Goal: Complete application form

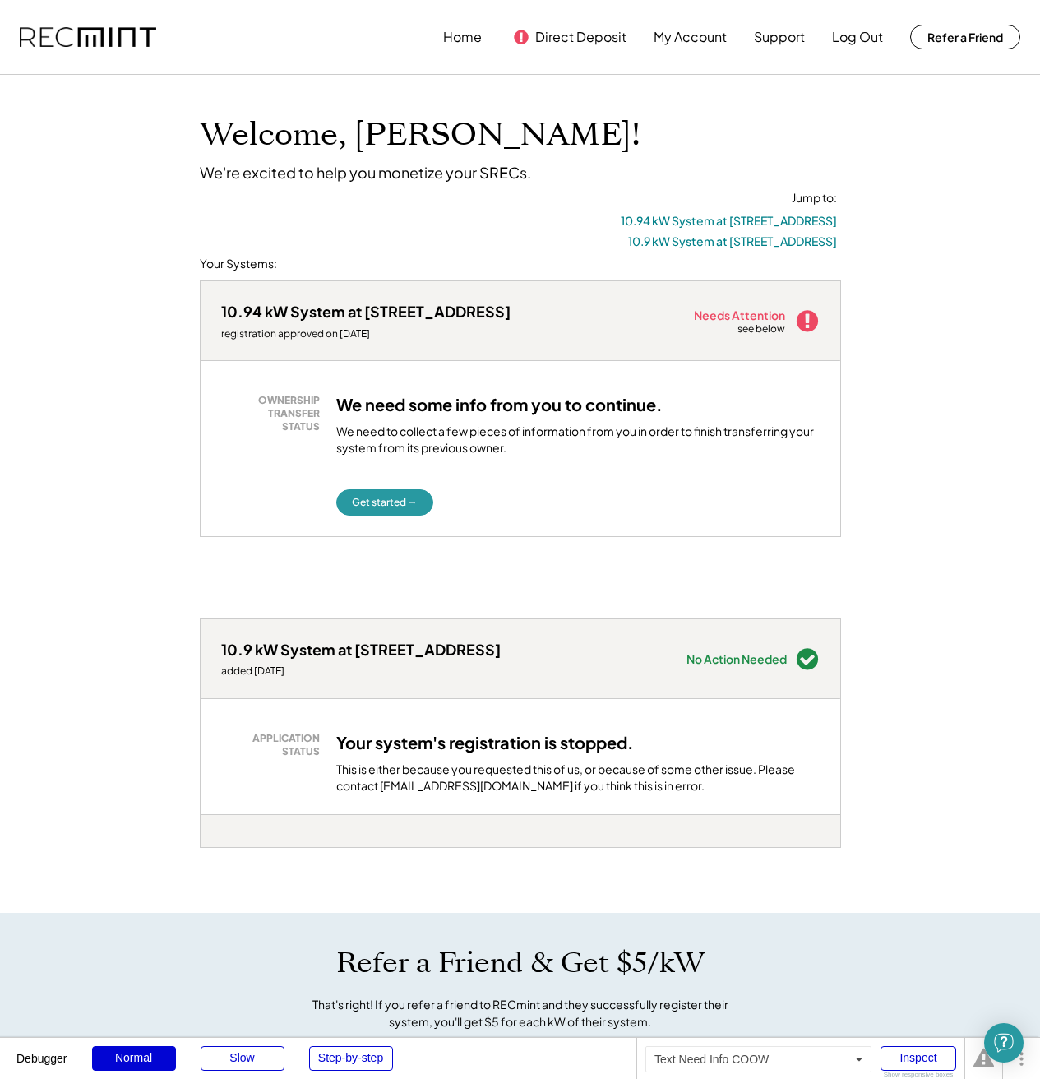
click at [568, 454] on div "We need to collect a few pieces of information from you in order to finish tran…" at bounding box center [578, 444] width 484 height 40
click at [380, 493] on button "Get started →" at bounding box center [384, 502] width 97 height 26
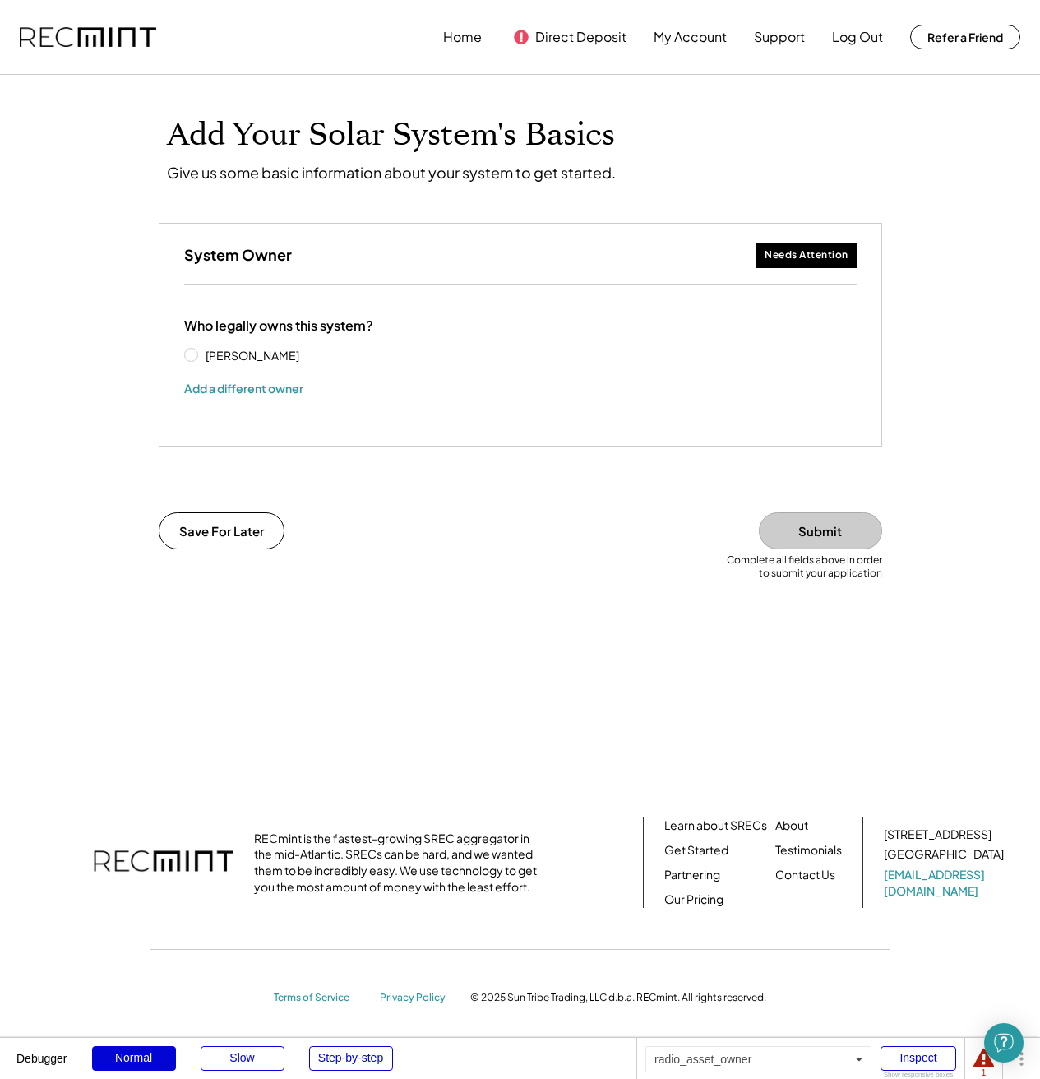
click at [201, 354] on label "[PERSON_NAME]" at bounding box center [275, 356] width 148 height 12
click at [815, 530] on button "Submit" at bounding box center [820, 530] width 123 height 37
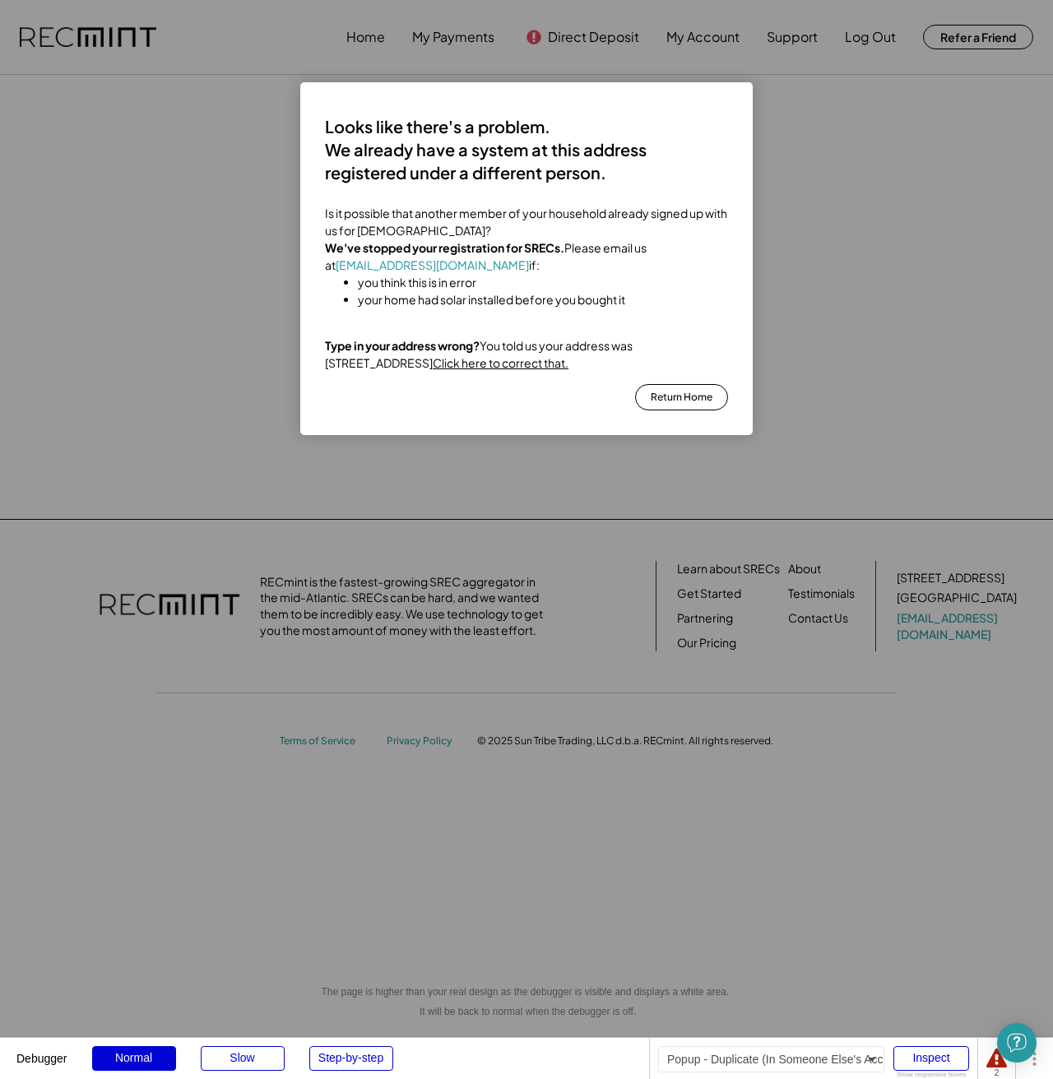
click at [716, 410] on button "Return Home" at bounding box center [681, 397] width 93 height 26
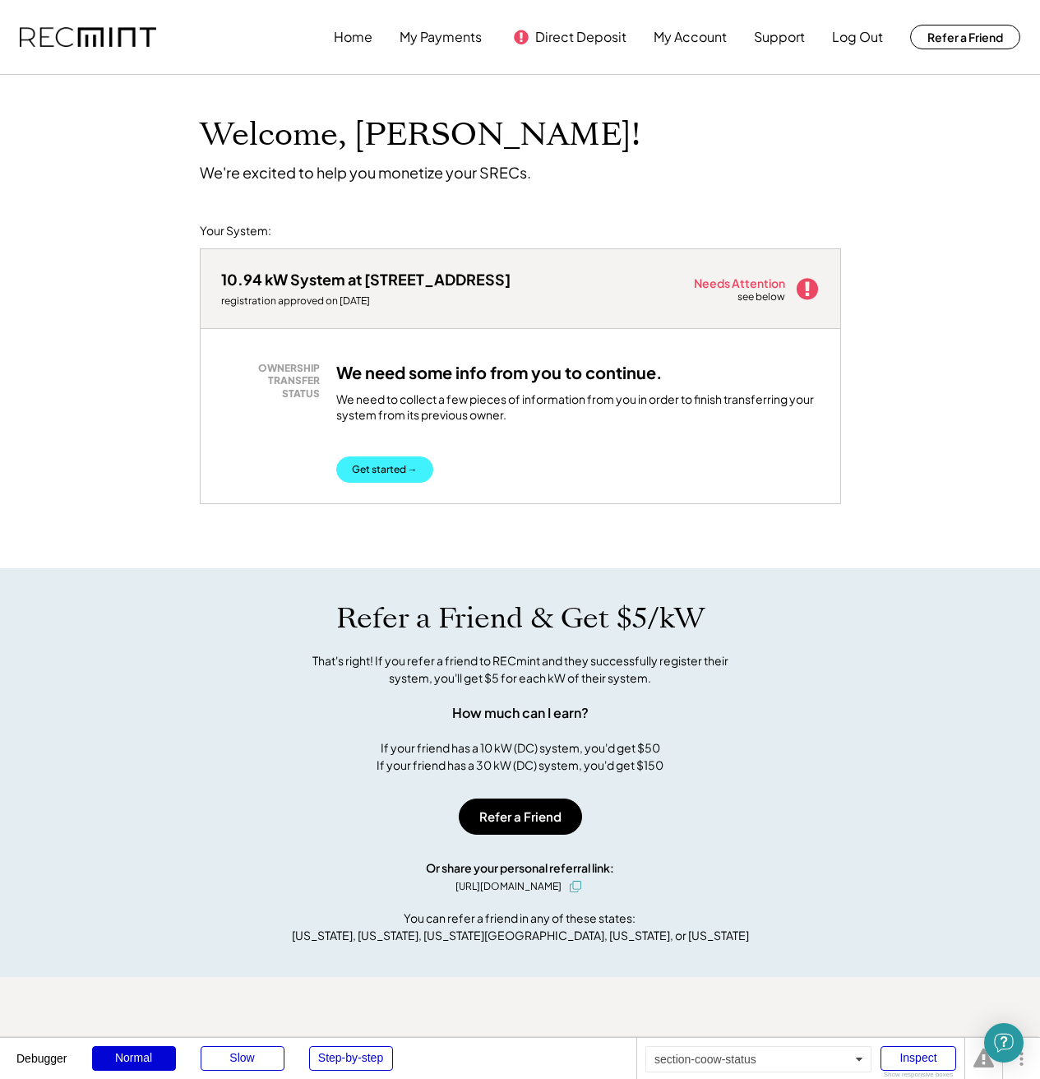
click at [362, 472] on button "Get started →" at bounding box center [384, 469] width 97 height 26
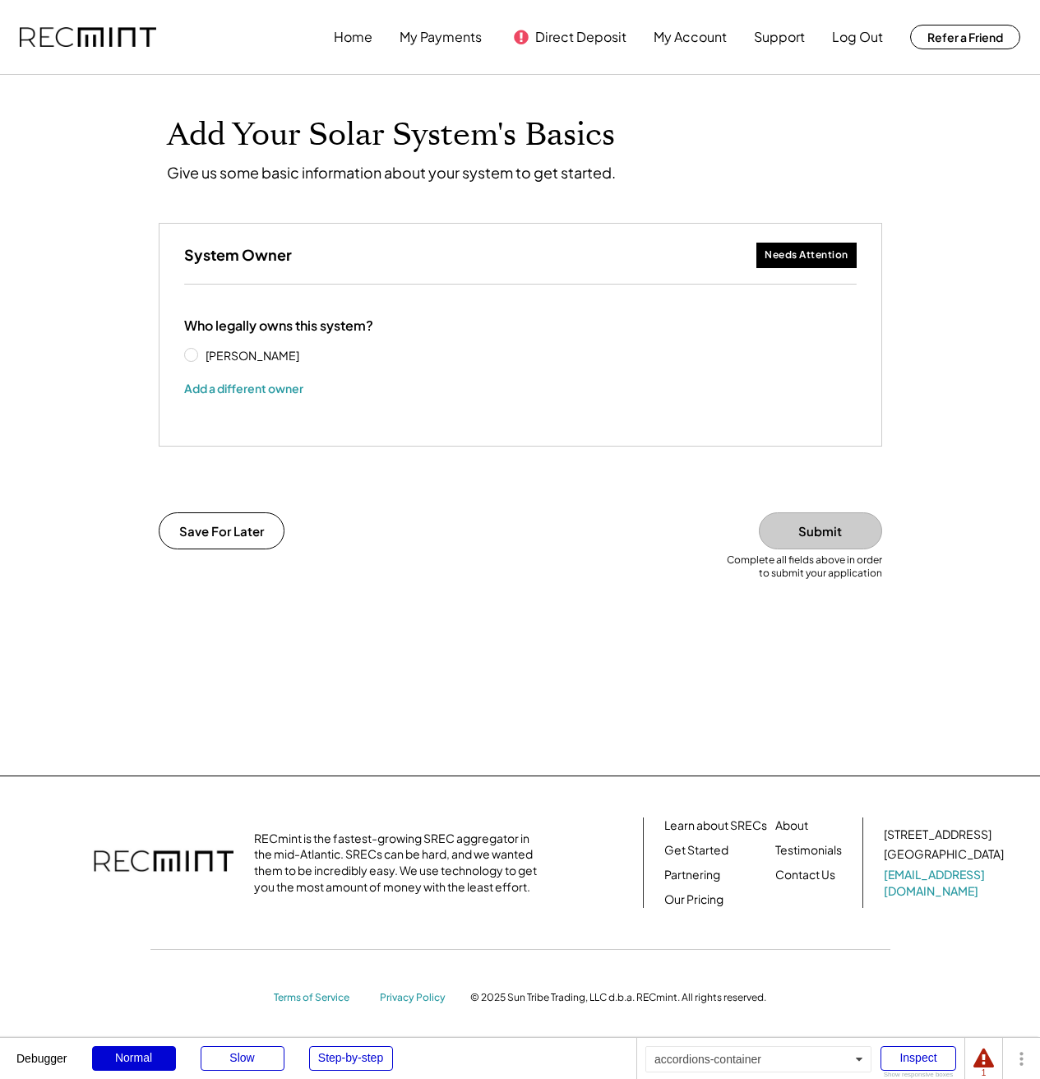
click at [589, 461] on div "**********" at bounding box center [521, 367] width 740 height 289
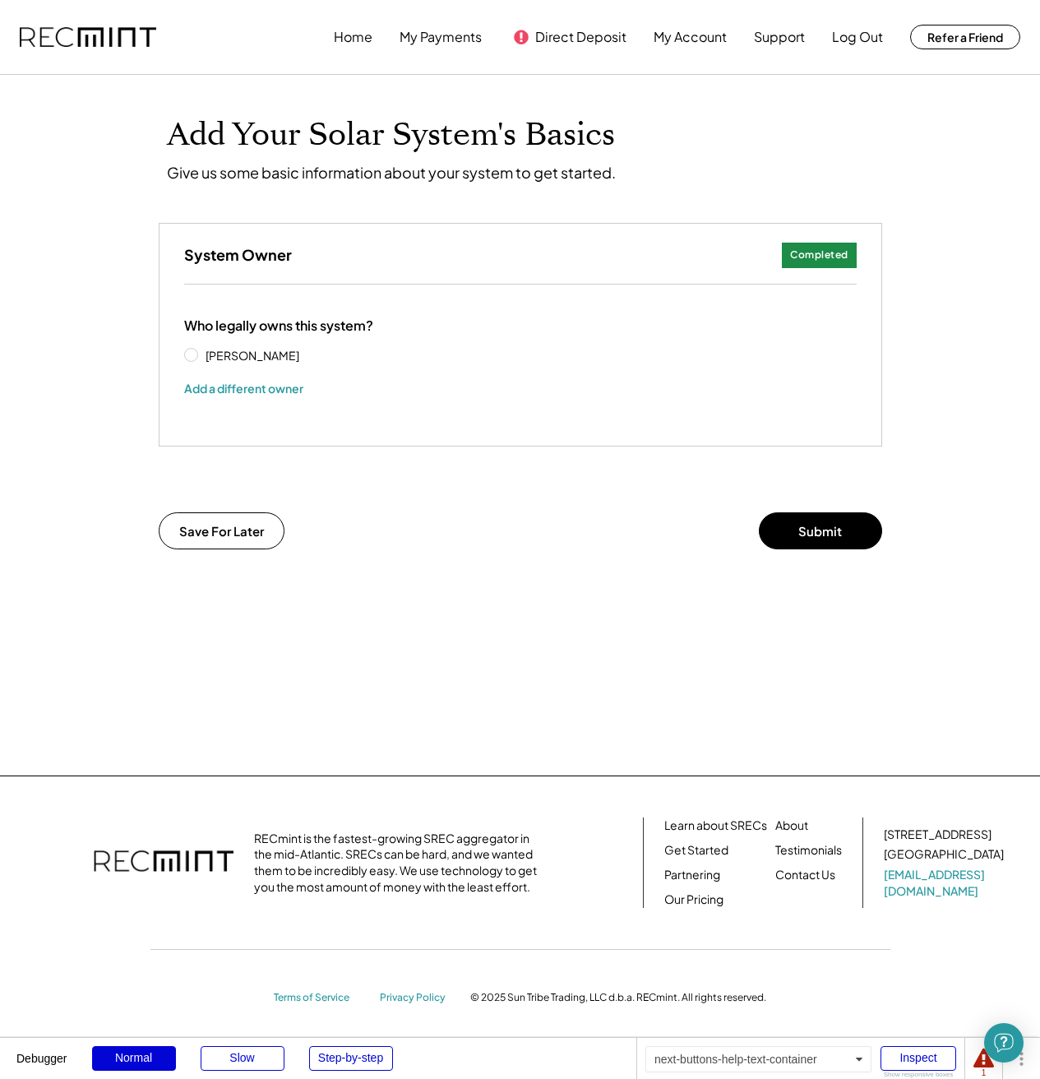
click at [882, 561] on div "Complete all fields above in order to submit your application" at bounding box center [521, 573] width 740 height 41
click at [823, 532] on button "Submit" at bounding box center [820, 530] width 123 height 37
